Goal: Communication & Community: Answer question/provide support

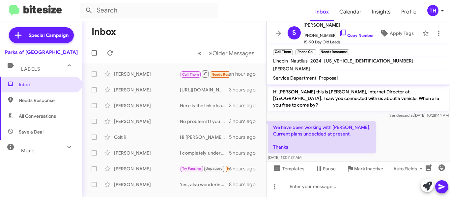
scroll to position [209, 0]
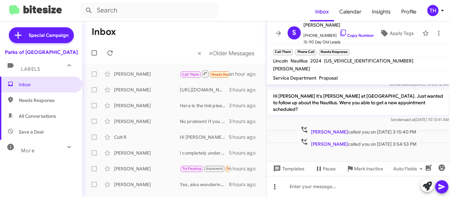
click at [273, 189] on icon at bounding box center [275, 187] width 8 height 8
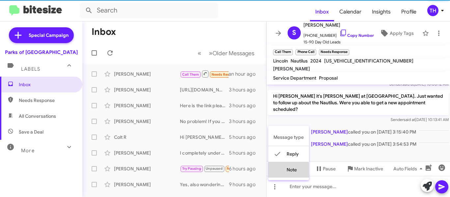
click at [286, 171] on button "note" at bounding box center [288, 170] width 41 height 16
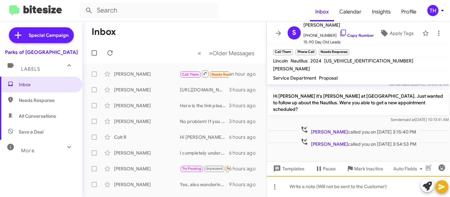
click at [298, 185] on div at bounding box center [357, 186] width 183 height 21
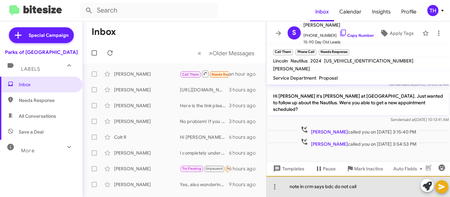
click at [369, 185] on div "note in crm says bdc do not call" at bounding box center [357, 186] width 183 height 21
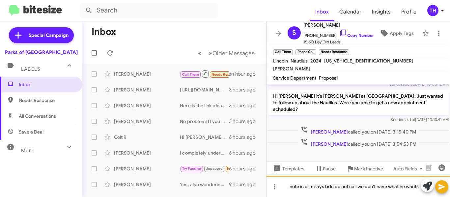
click at [352, 189] on div "note in crm says bdc do not call we don't have what he wants" at bounding box center [357, 186] width 183 height 21
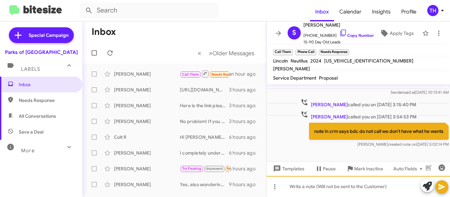
scroll to position [239, 0]
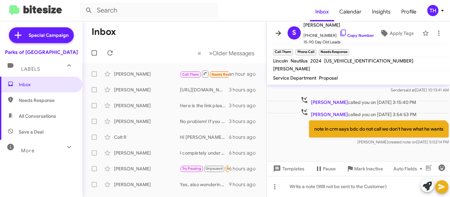
click at [279, 35] on icon at bounding box center [278, 33] width 8 height 8
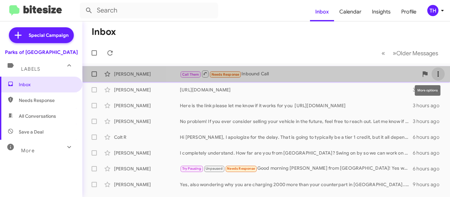
click at [434, 72] on icon at bounding box center [438, 74] width 8 height 8
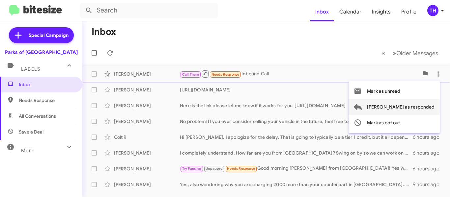
click at [400, 112] on span "[PERSON_NAME] as responded" at bounding box center [400, 107] width 67 height 16
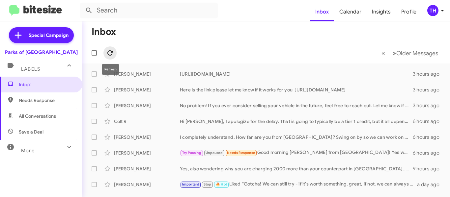
click at [111, 54] on icon at bounding box center [110, 53] width 8 height 8
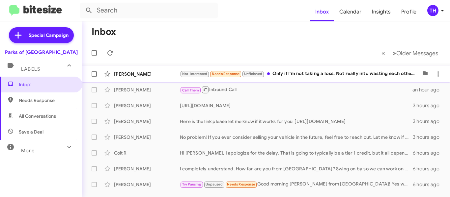
click at [306, 78] on div "Chance Falasiri Not-Interested Needs Response Unfinished Only if I'm not taking…" at bounding box center [266, 73] width 357 height 13
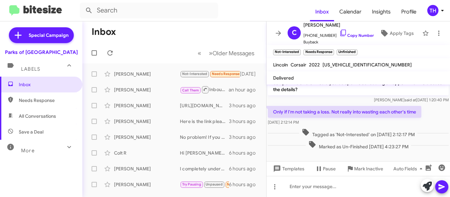
scroll to position [96, 0]
click at [429, 187] on icon at bounding box center [426, 186] width 9 height 9
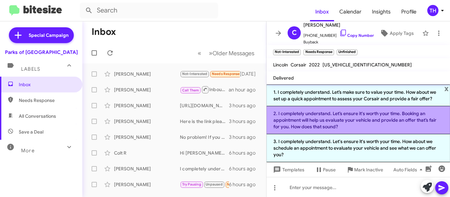
click at [326, 125] on li "2. I completely understand. Let’s ensure it's worth your time. Booking an appoi…" at bounding box center [357, 120] width 183 height 28
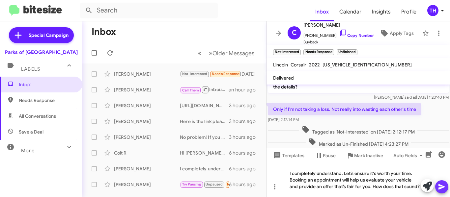
click at [436, 187] on button at bounding box center [441, 186] width 13 height 13
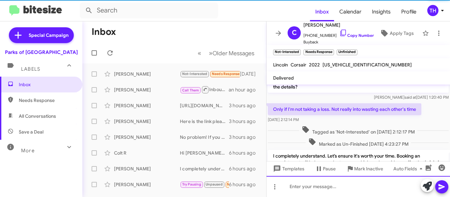
scroll to position [0, 0]
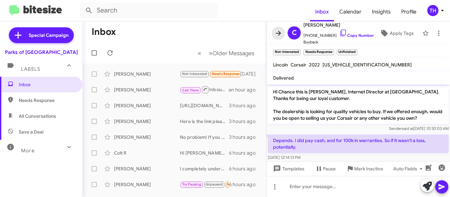
click at [278, 33] on icon at bounding box center [278, 33] width 5 height 5
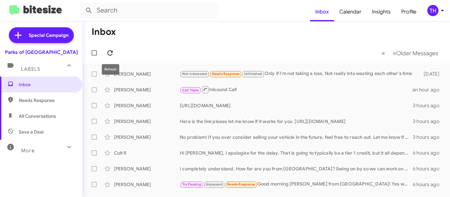
click at [115, 53] on span at bounding box center [109, 53] width 13 height 8
click at [429, 9] on div "TH" at bounding box center [432, 10] width 11 height 11
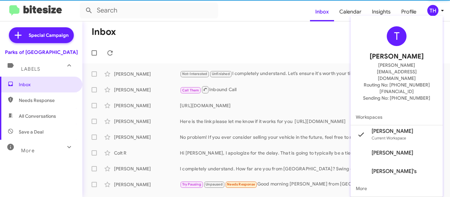
click at [290, 38] on div at bounding box center [225, 98] width 450 height 197
